Goal: Transaction & Acquisition: Book appointment/travel/reservation

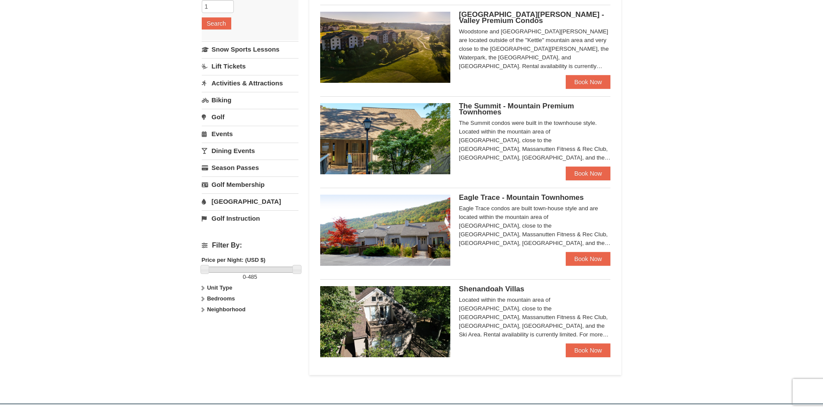
scroll to position [43, 0]
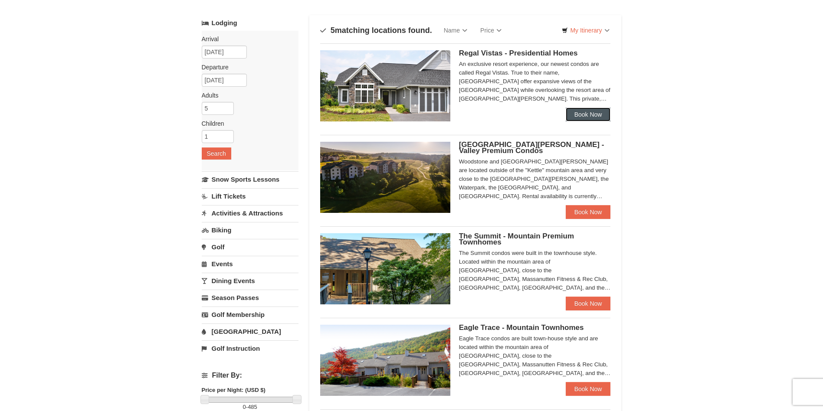
click at [580, 115] on link "Book Now" at bounding box center [588, 115] width 45 height 14
click at [488, 145] on span "Woodstone Meadows - Valley Premium Condos" at bounding box center [531, 148] width 145 height 14
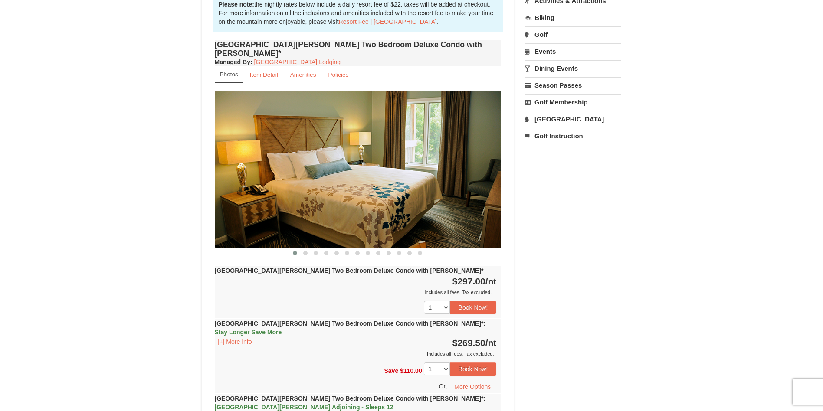
scroll to position [260, 0]
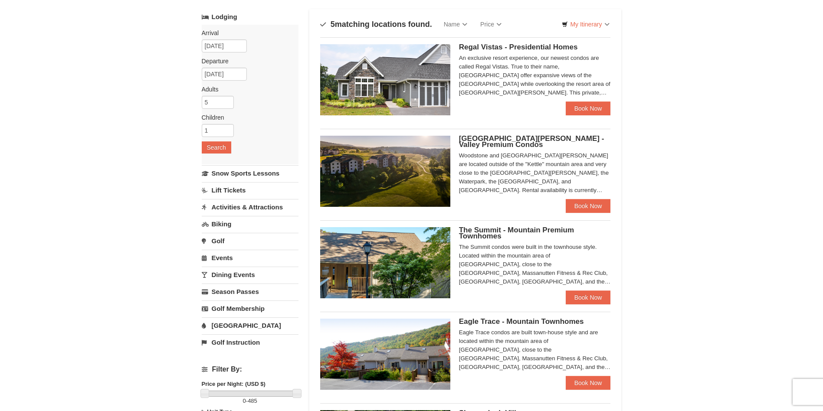
scroll to position [217, 0]
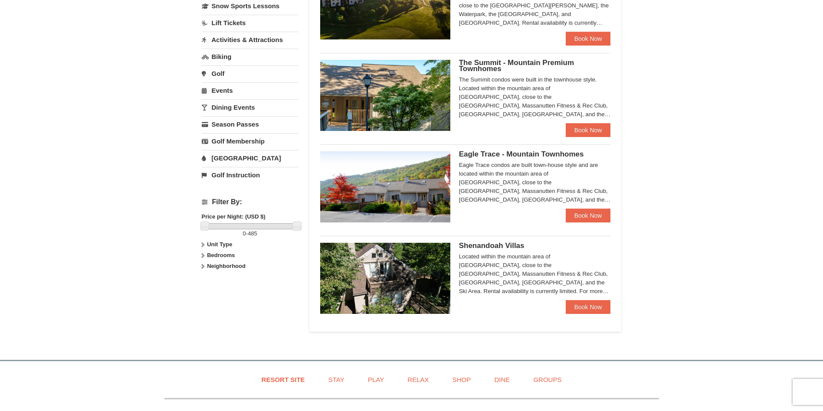
click at [394, 264] on img at bounding box center [385, 278] width 130 height 71
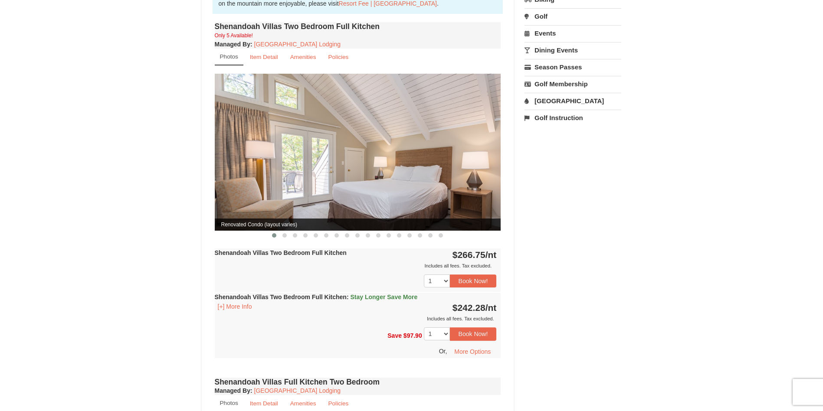
scroll to position [303, 0]
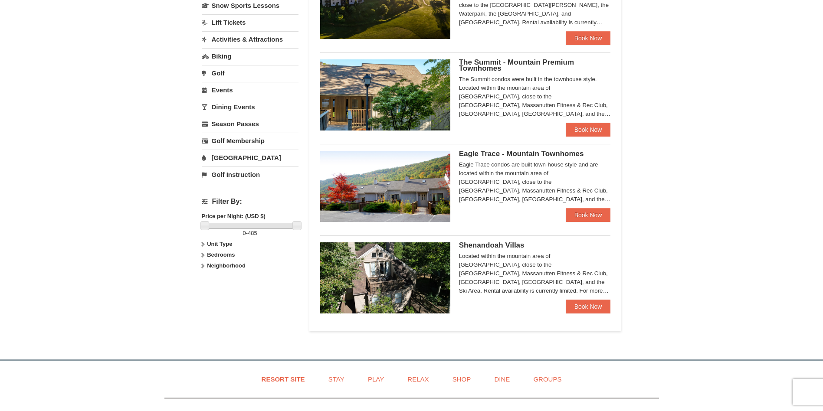
scroll to position [217, 0]
